Goal: Task Accomplishment & Management: Manage account settings

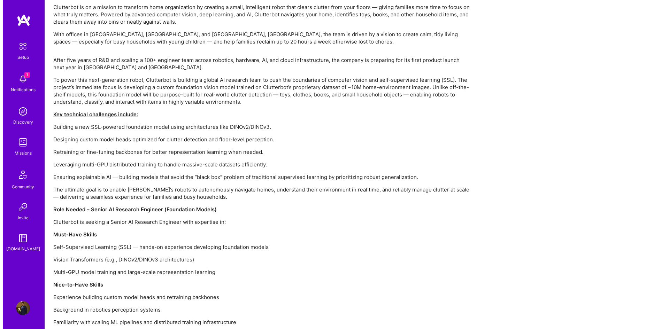
scroll to position [419, 0]
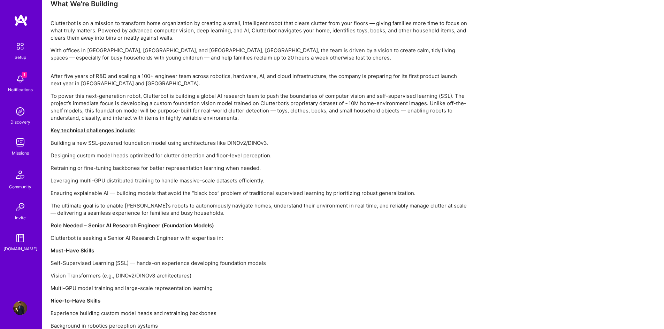
click at [20, 84] on img at bounding box center [20, 79] width 14 height 14
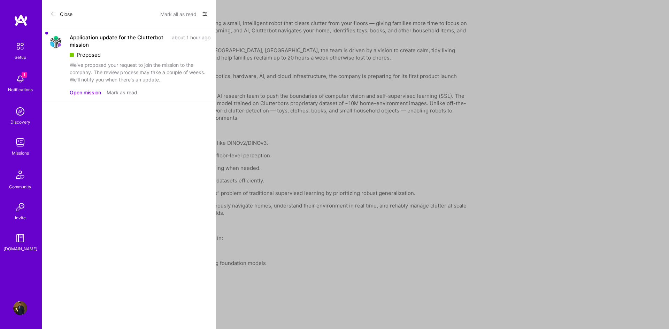
click at [86, 93] on button "Open mission" at bounding box center [85, 92] width 31 height 7
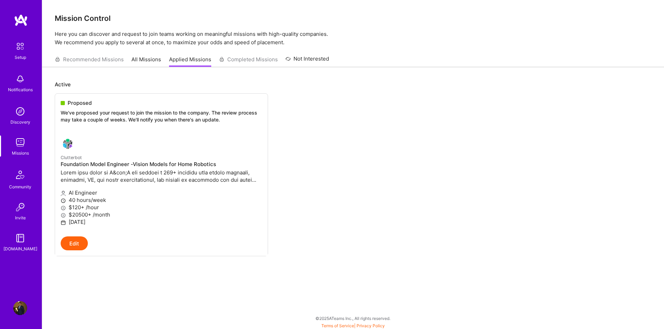
click at [232, 61] on div "Recommended Missions All Missions Applied Missions Completed Missions Not Inter…" at bounding box center [192, 59] width 274 height 15
